Goal: Task Accomplishment & Management: Use online tool/utility

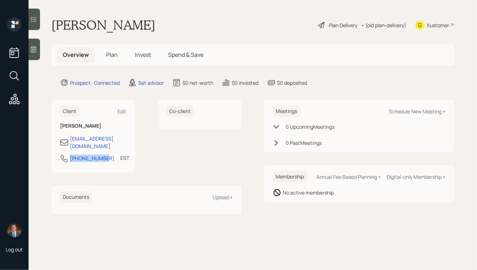
drag, startPoint x: 105, startPoint y: 153, endPoint x: 64, endPoint y: 153, distance: 41.8
click at [64, 154] on div "609-457-8322 EST Currently 12:16 PM" at bounding box center [93, 160] width 66 height 13
copy div "609-457-8322"
click at [405, 107] on div "Meetings Schedule New Meeting +" at bounding box center [359, 111] width 173 height 12
click at [401, 111] on div "Schedule New Meeting +" at bounding box center [417, 111] width 57 height 7
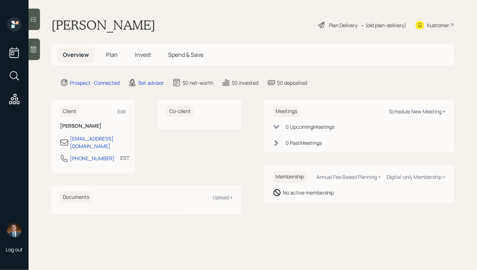
select select "round-robin"
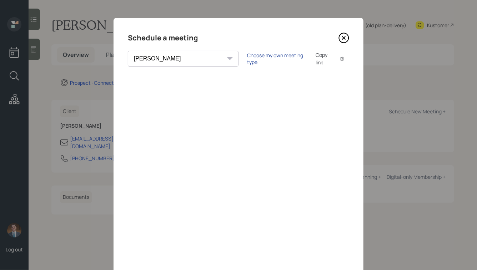
click at [247, 60] on div "Choose my own meeting type" at bounding box center [277, 59] width 60 height 14
